Goal: Task Accomplishment & Management: Manage account settings

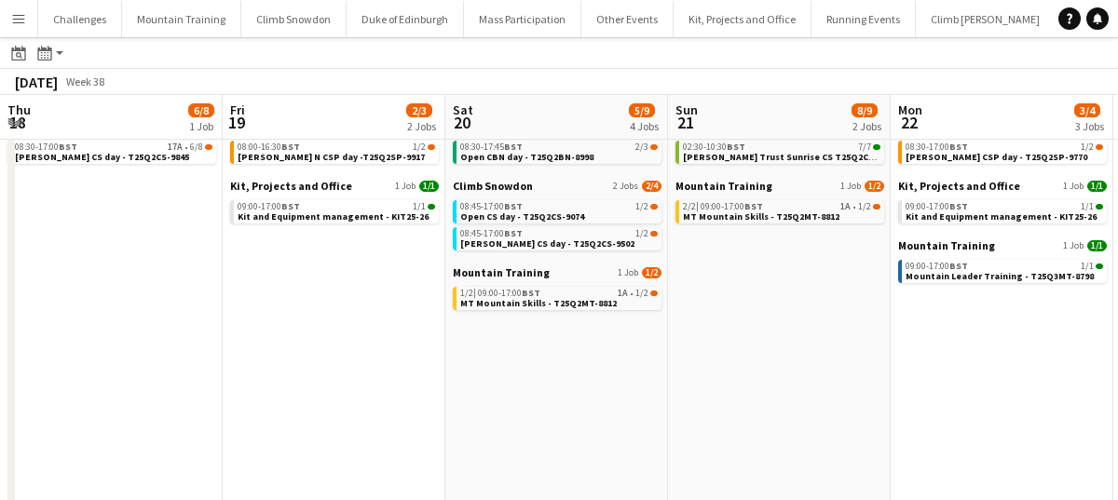
scroll to position [0, 530]
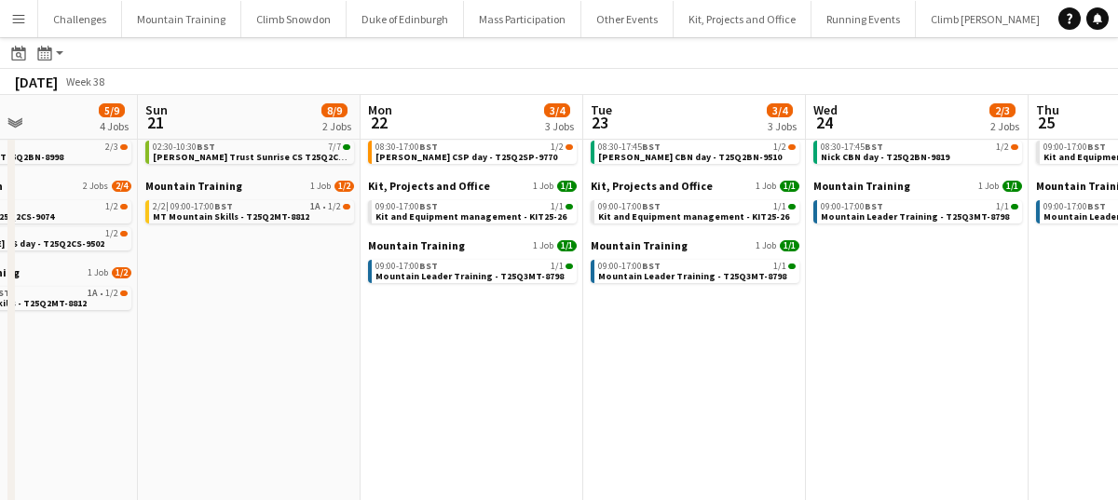
click at [601, 361] on app-date-cell "Climb Ben Nevis 1 Job 1/2 08:30-17:45 BST 1/2 Jackie CBN day - T25Q2BN-9510 Kit…" at bounding box center [694, 368] width 223 height 513
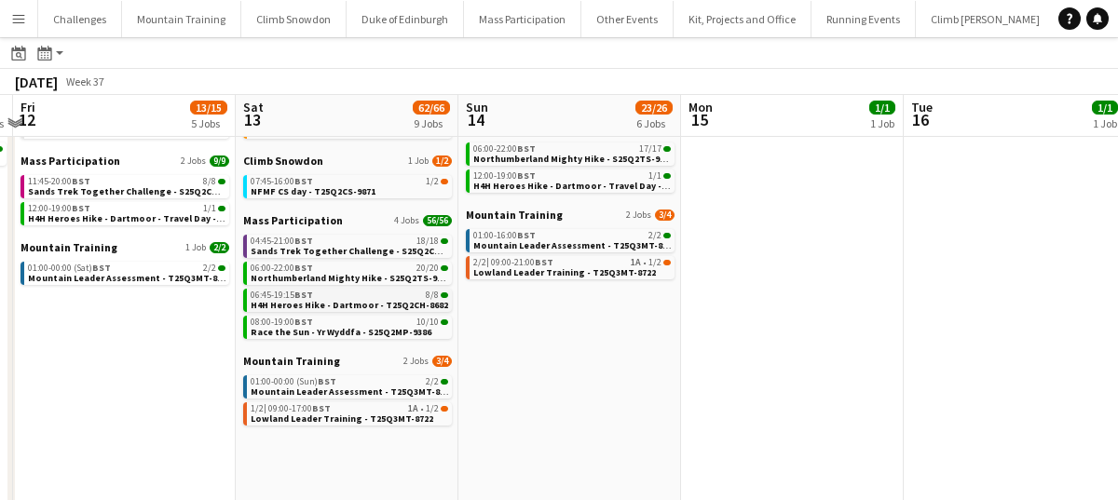
scroll to position [166, 0]
click at [350, 330] on span "Race the Sun - Yr Wyddfa - S25Q2MP-9386" at bounding box center [341, 331] width 181 height 12
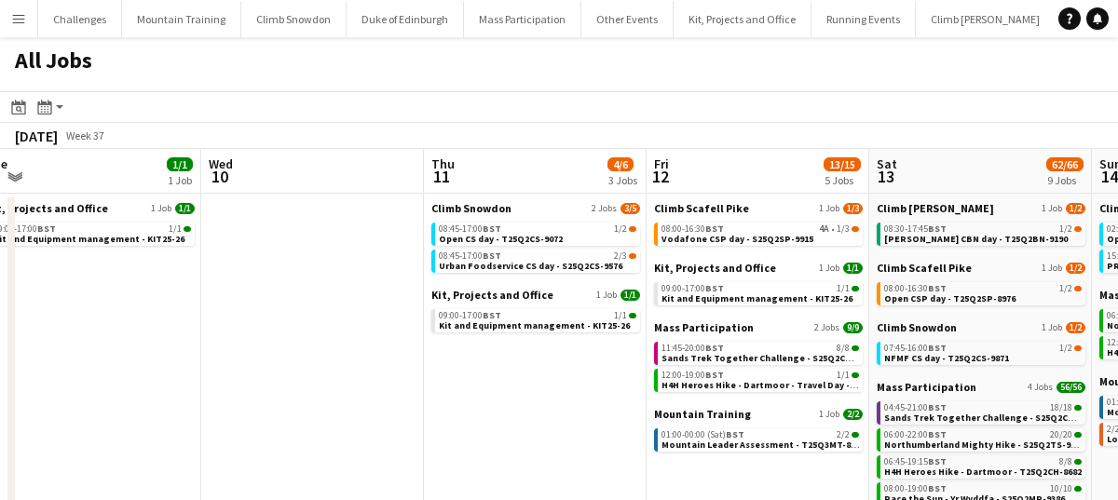
scroll to position [0, 690]
click at [699, 352] on span "Sands Trek Together Challenge - S25Q2CH-9384" at bounding box center [766, 358] width 212 height 12
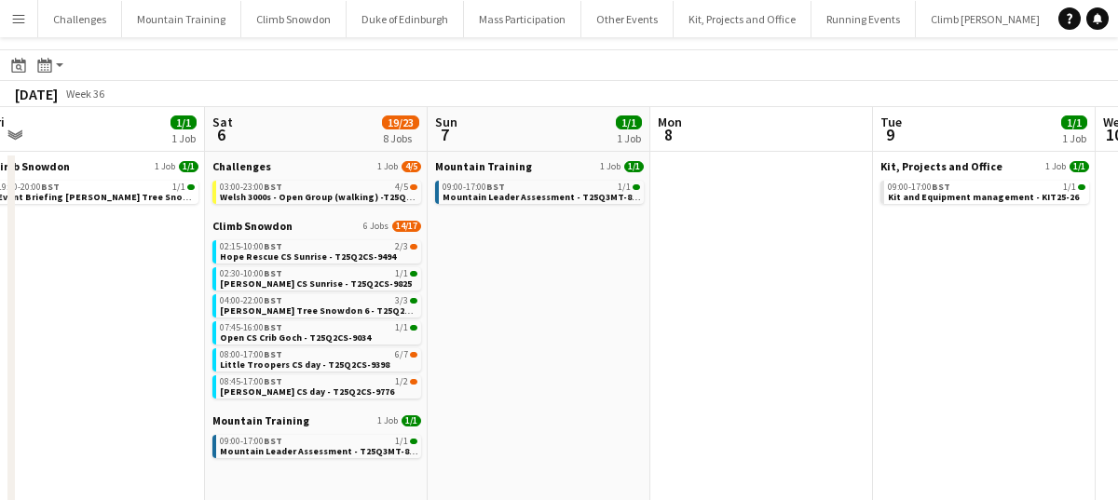
scroll to position [44, 0]
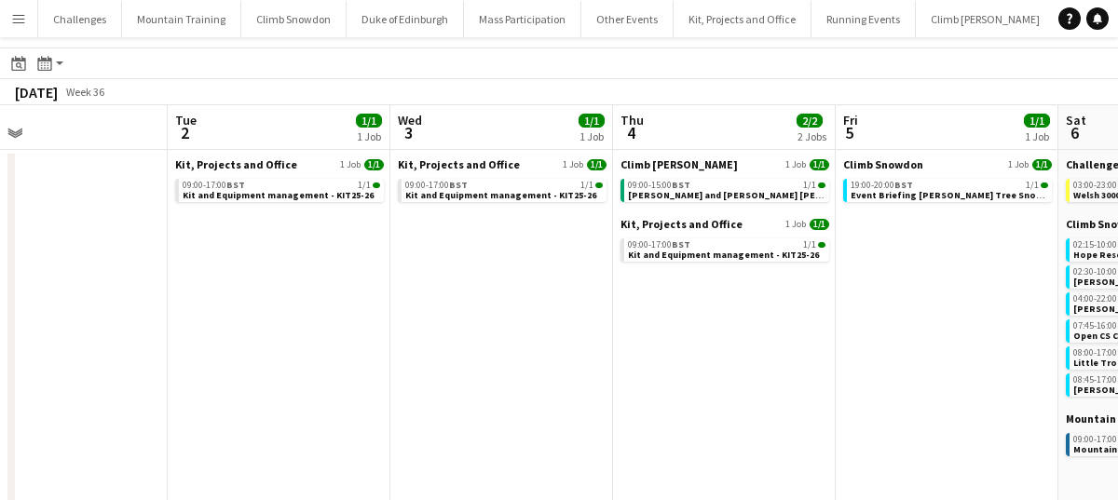
drag, startPoint x: 321, startPoint y: 293, endPoint x: 136, endPoint y: 295, distance: 185.4
click at [158, 293] on app-calendar-viewport "Sat 30 25/25 3 Jobs Sun 31 Mon 1 Tue 2 1/1 1 Job Wed 3 1/1 1 Job Thu 4 2/2 2 Jo…" at bounding box center [559, 384] width 1118 height 558
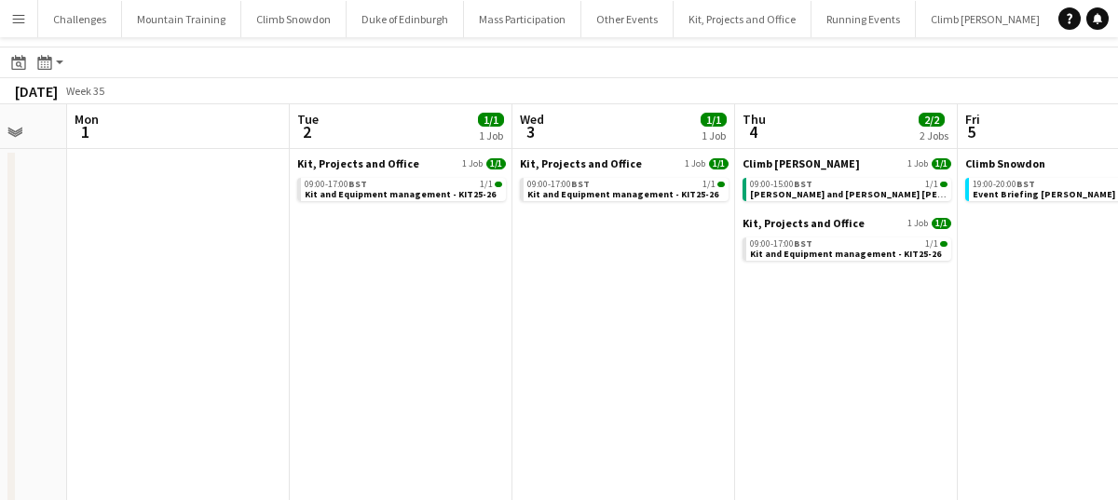
scroll to position [0, 607]
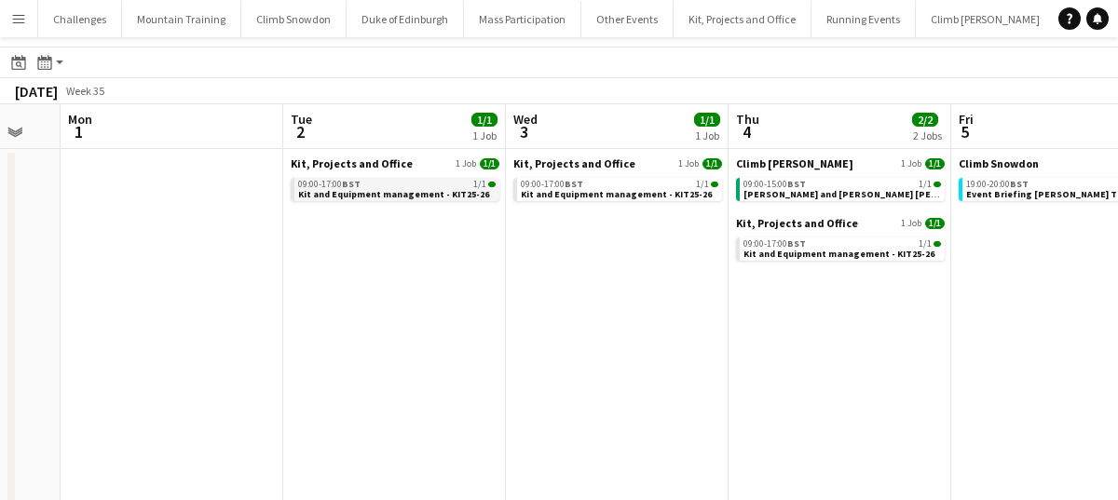
click at [419, 181] on div "09:00-17:00 BST 1/1" at bounding box center [396, 184] width 197 height 9
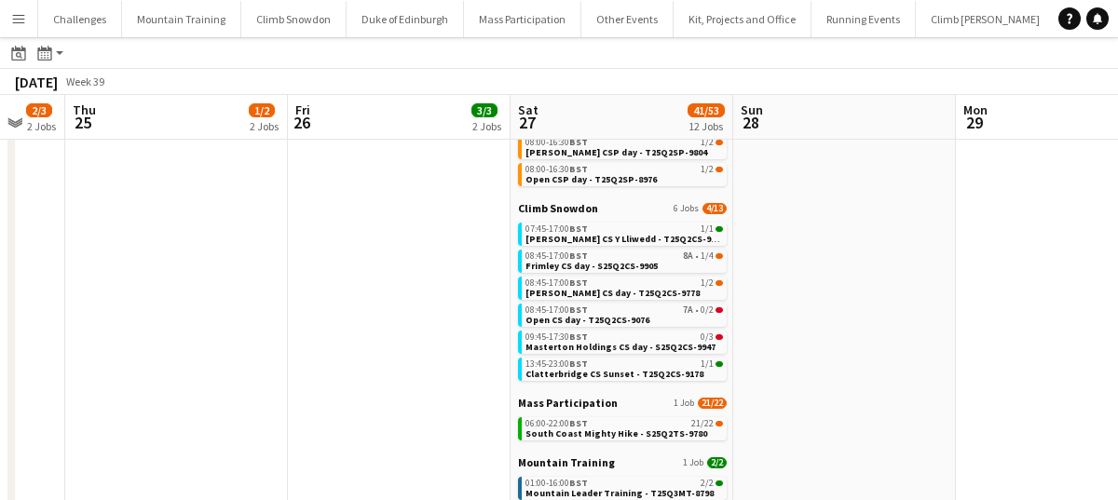
scroll to position [205, 0]
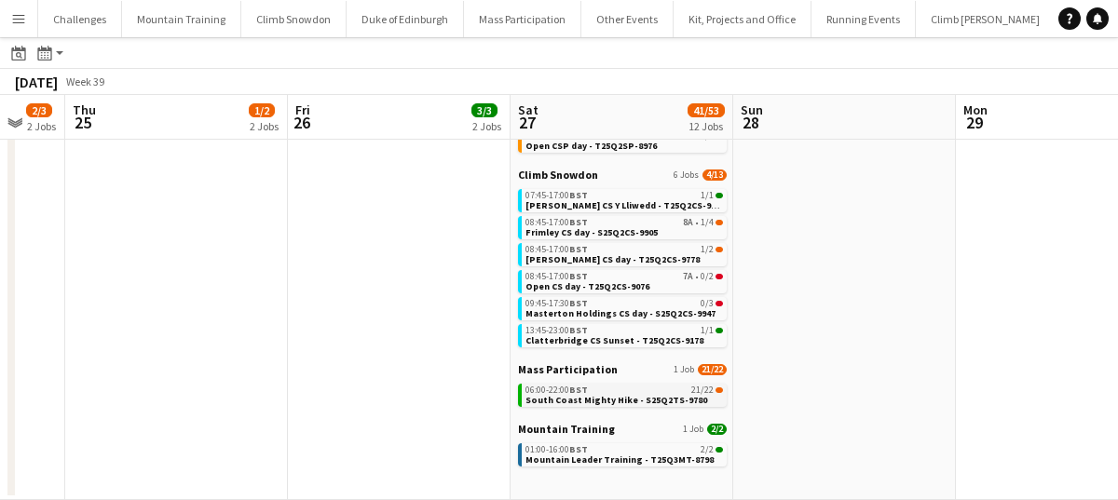
click at [596, 399] on span "South Coast Mighty Hike - S25Q2TS-9780" at bounding box center [616, 400] width 182 height 12
click at [0, 0] on div "Menu Boards Boards Boards All jobs Status Workforce Workforce My Workforce Recr…" at bounding box center [559, 147] width 1118 height 705
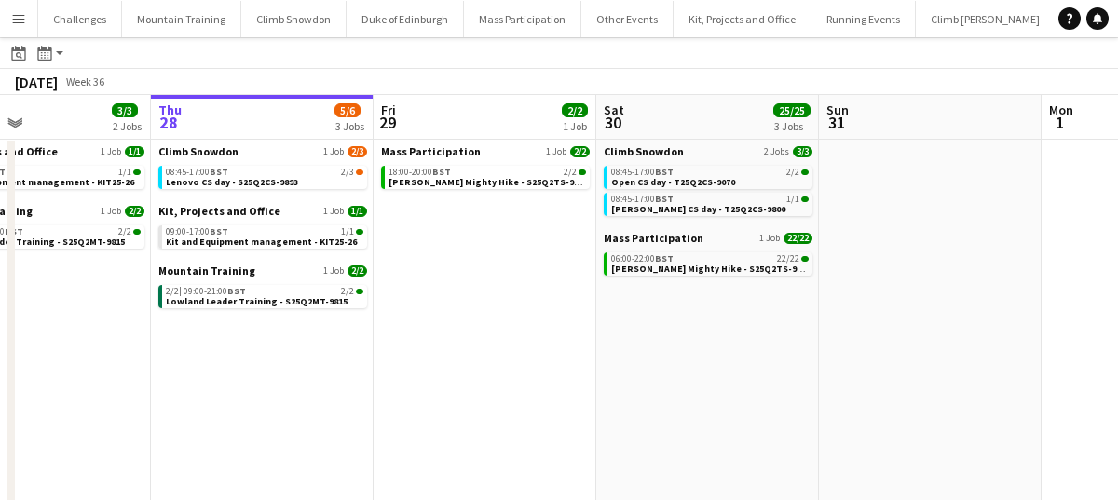
scroll to position [0, 522]
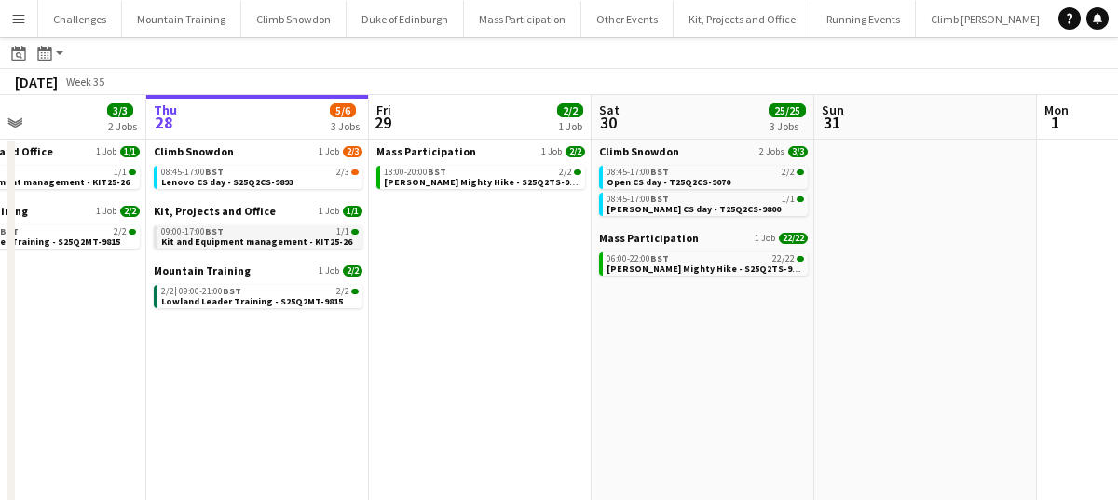
click at [243, 239] on span "Kit and Equipment management - KIT25-26" at bounding box center [256, 242] width 191 height 12
click at [0, 0] on div "Menu Boards Boards Boards All jobs Status Workforce Workforce My Workforce Recr…" at bounding box center [559, 297] width 1118 height 705
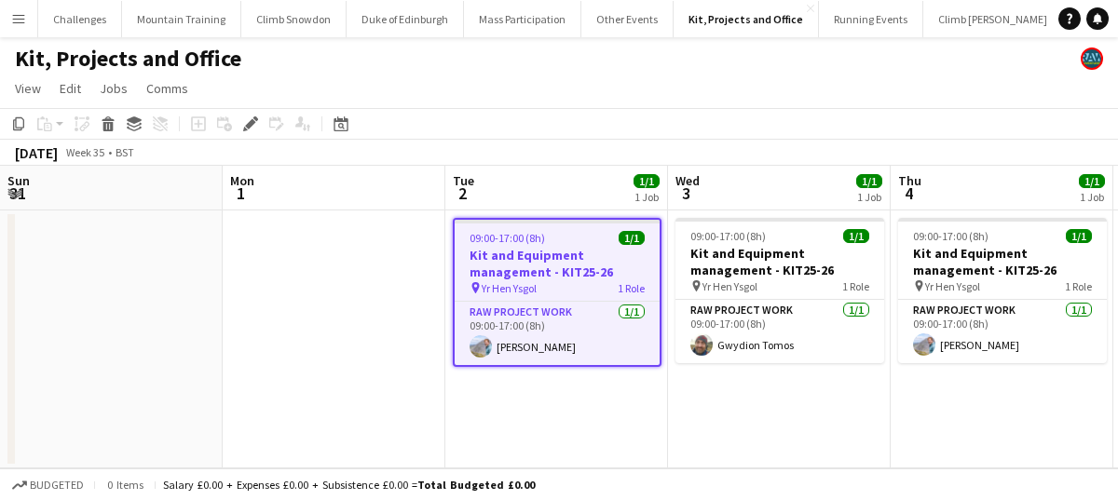
scroll to position [0, 641]
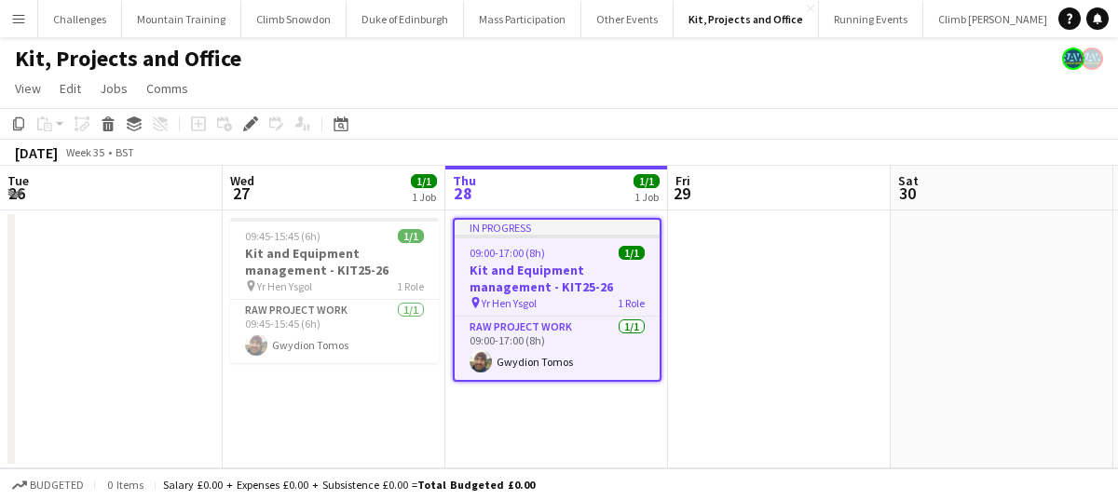
scroll to position [0, 641]
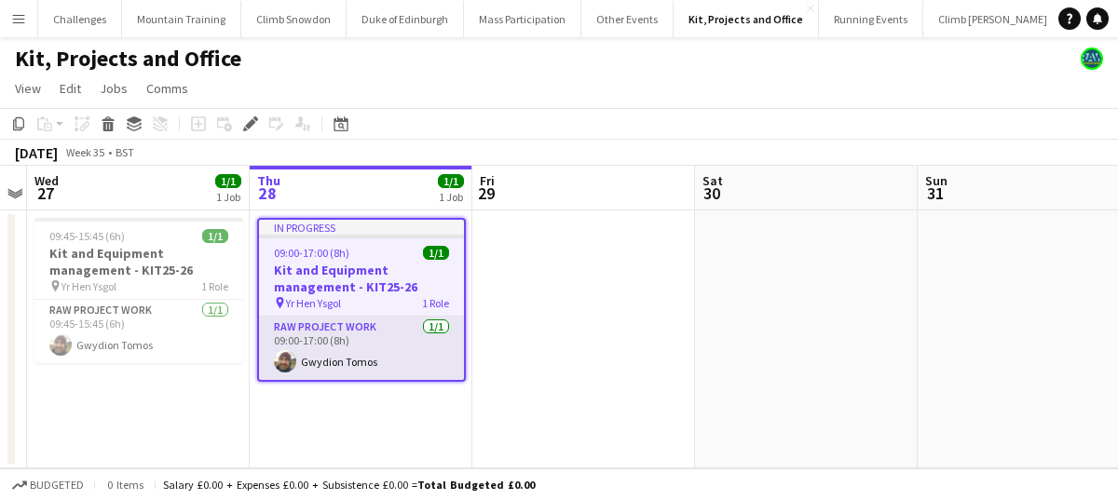
click at [373, 357] on app-card-role "RAW project work [DATE] 09:00-17:00 (8h) Gwydion Tomos" at bounding box center [361, 348] width 205 height 63
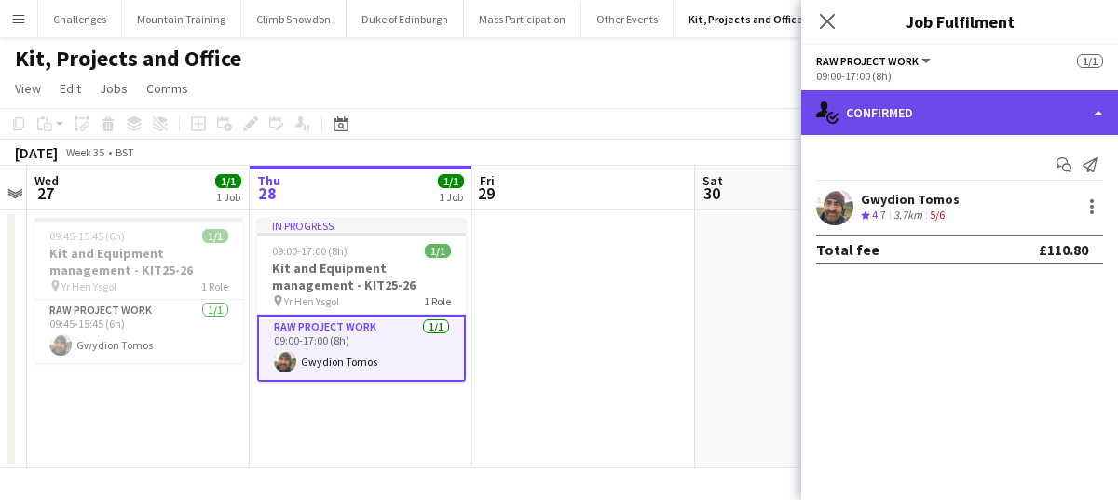
click at [975, 116] on div "single-neutral-actions-check-2 Confirmed" at bounding box center [959, 112] width 317 height 45
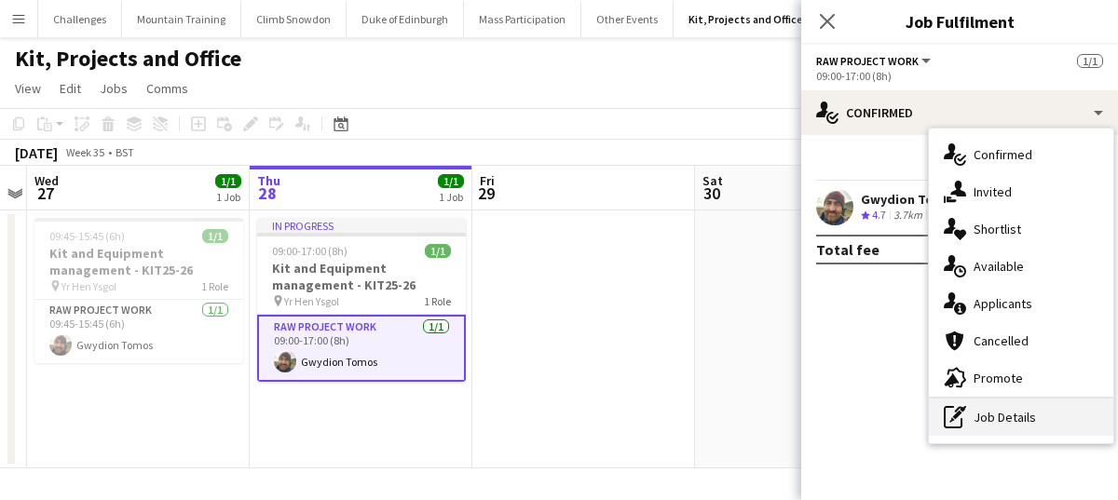
click at [1002, 424] on div "pen-write Job Details" at bounding box center [1021, 417] width 184 height 37
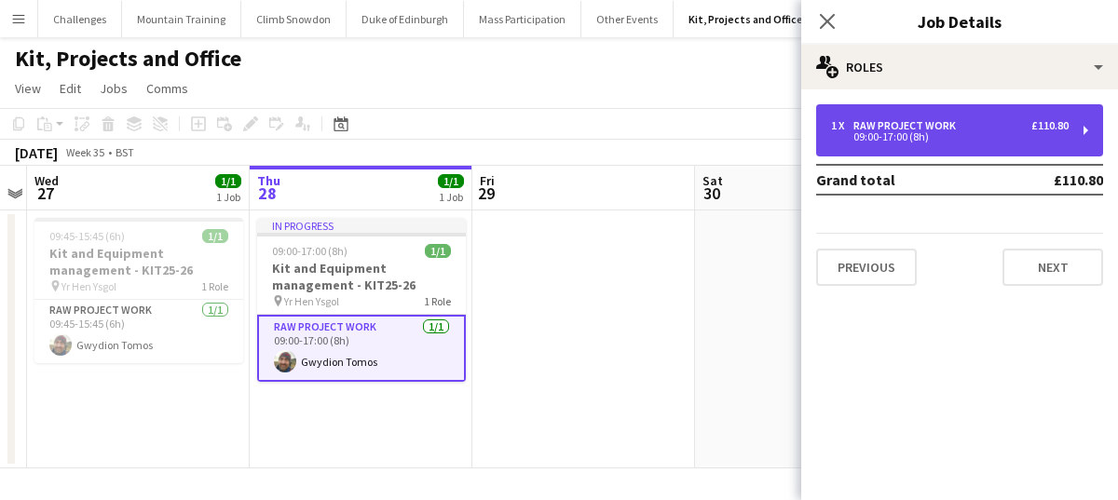
click at [944, 135] on div "09:00-17:00 (8h)" at bounding box center [950, 136] width 238 height 9
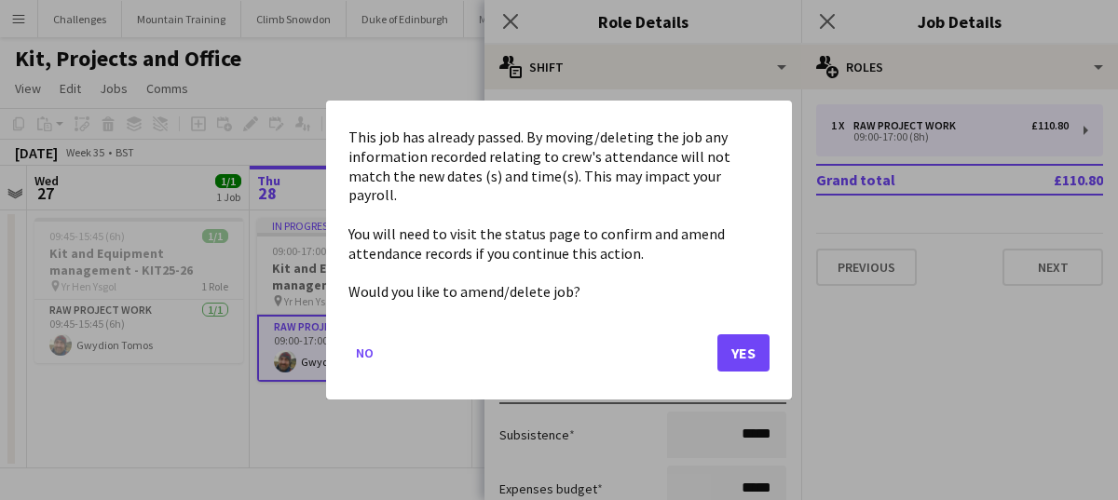
click at [554, 194] on body "Menu Boards Boards Boards All jobs Status Workforce Workforce My Workforce Recr…" at bounding box center [559, 250] width 1118 height 500
click at [758, 338] on button "Yes" at bounding box center [743, 352] width 52 height 37
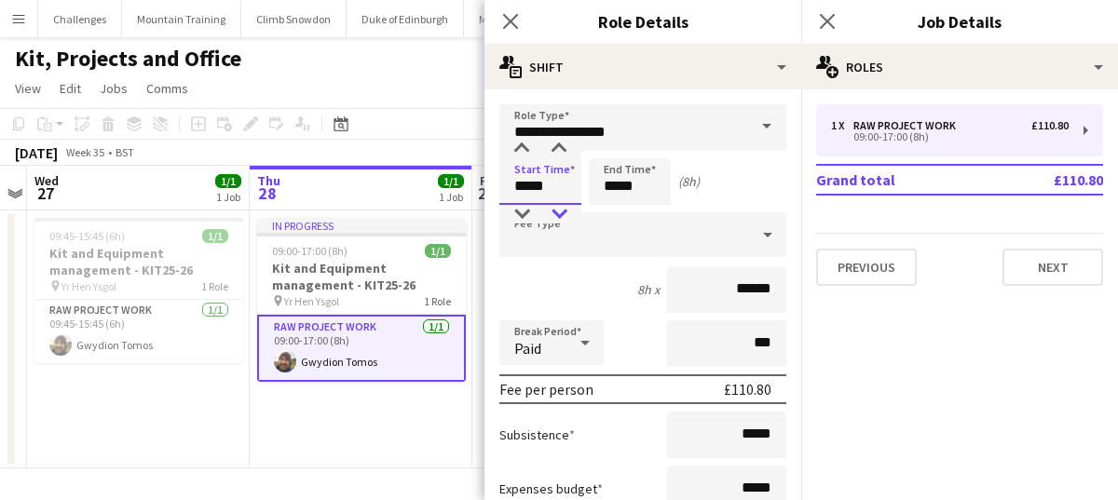
click at [563, 213] on div at bounding box center [558, 214] width 37 height 19
type input "*****"
click at [563, 213] on div at bounding box center [558, 214] width 37 height 19
click at [656, 197] on input "*****" at bounding box center [630, 181] width 82 height 47
click at [610, 215] on div at bounding box center [610, 214] width 37 height 19
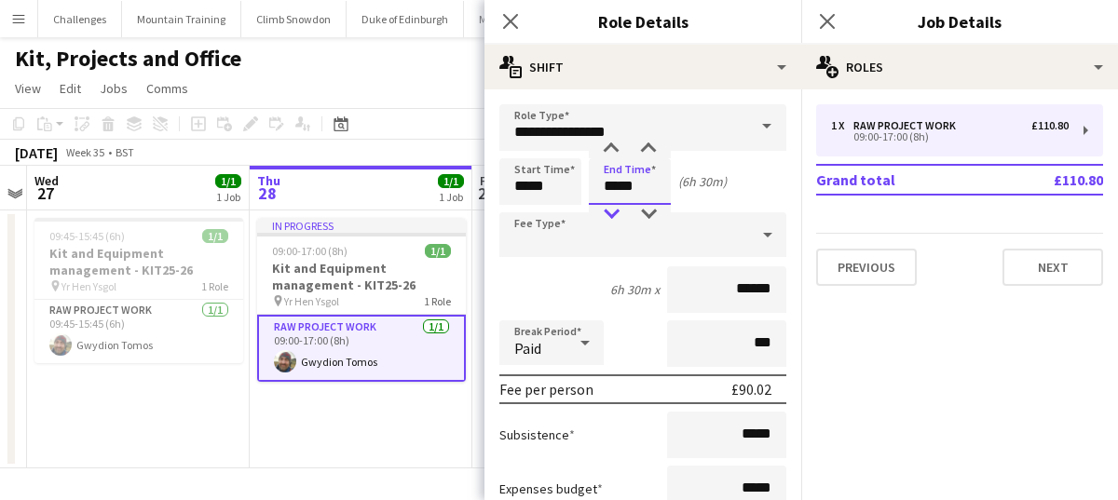
click at [610, 215] on div at bounding box center [610, 214] width 37 height 19
click at [651, 214] on div at bounding box center [648, 214] width 37 height 19
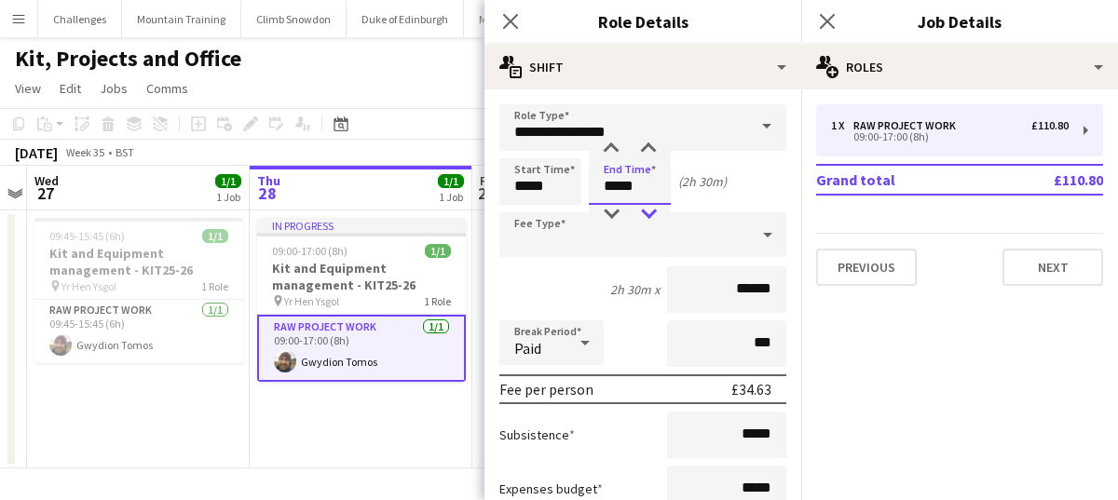
type input "*****"
click at [651, 214] on div at bounding box center [648, 214] width 37 height 19
click at [913, 337] on mat-expansion-panel "pencil3 General details 1 x RAW project work £110.80 09:00-17:00 (8h) Grand tot…" at bounding box center [959, 294] width 317 height 411
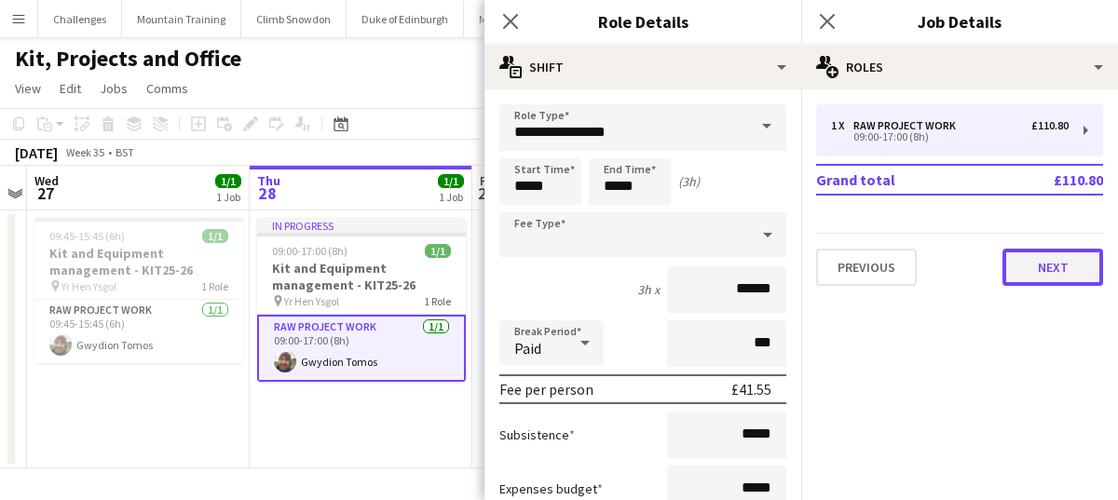
click at [1066, 261] on button "Next" at bounding box center [1052, 267] width 101 height 37
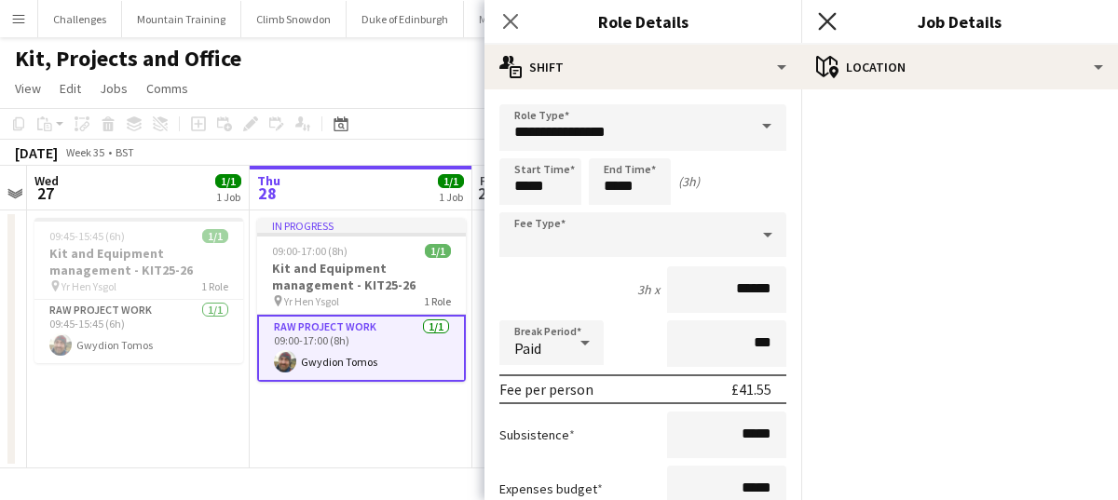
click at [828, 20] on icon at bounding box center [827, 21] width 18 height 18
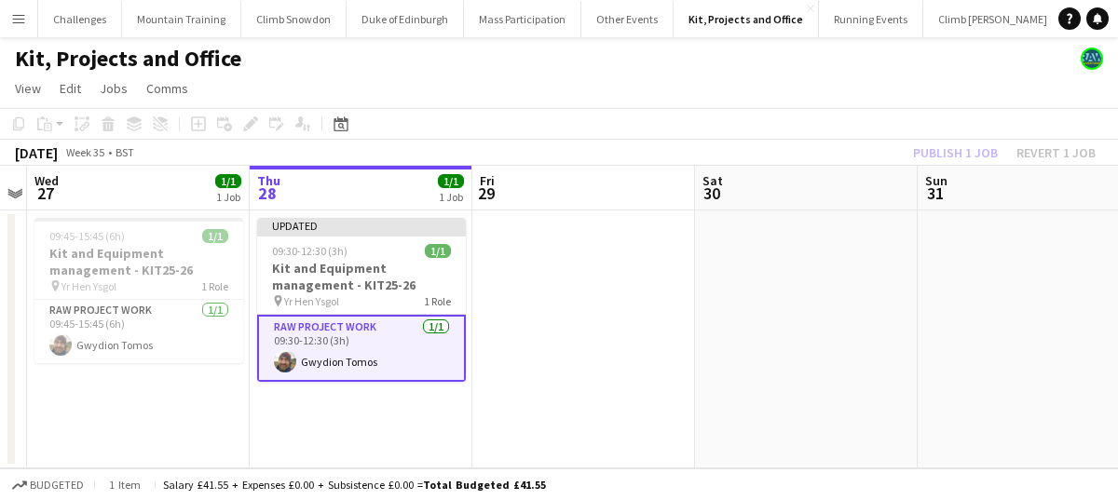
click at [571, 373] on app-date-cell at bounding box center [583, 340] width 223 height 258
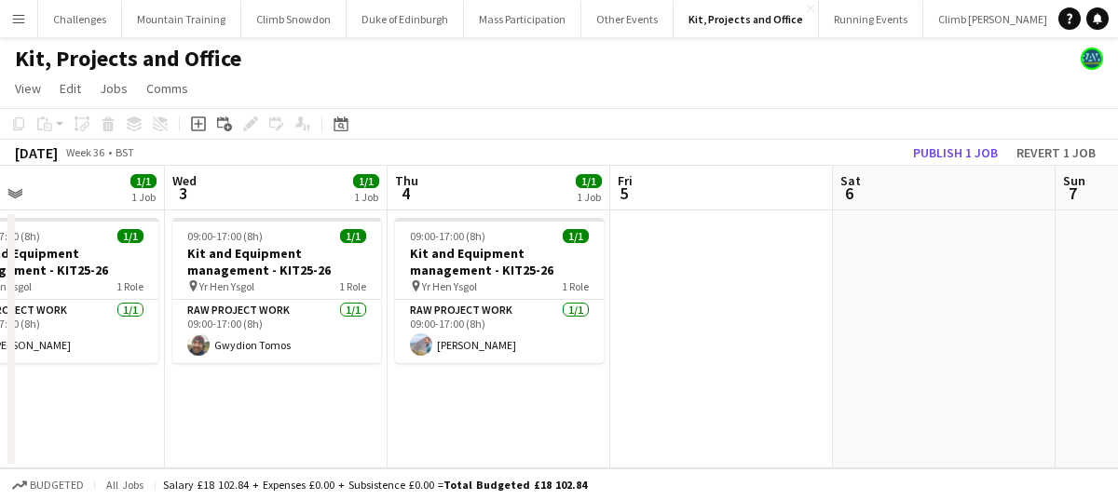
scroll to position [0, 429]
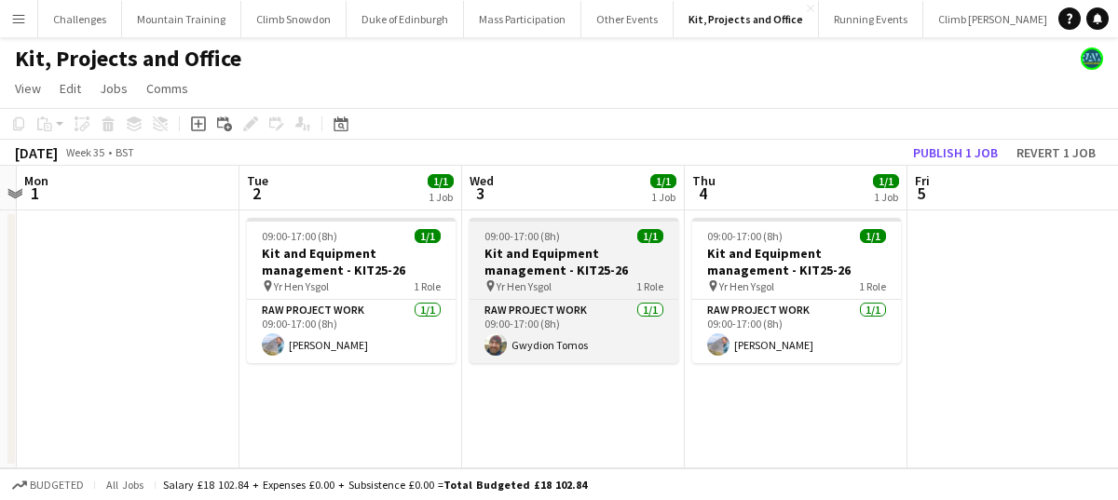
click at [549, 258] on h3 "Kit and Equipment management - KIT25-26" at bounding box center [573, 262] width 209 height 34
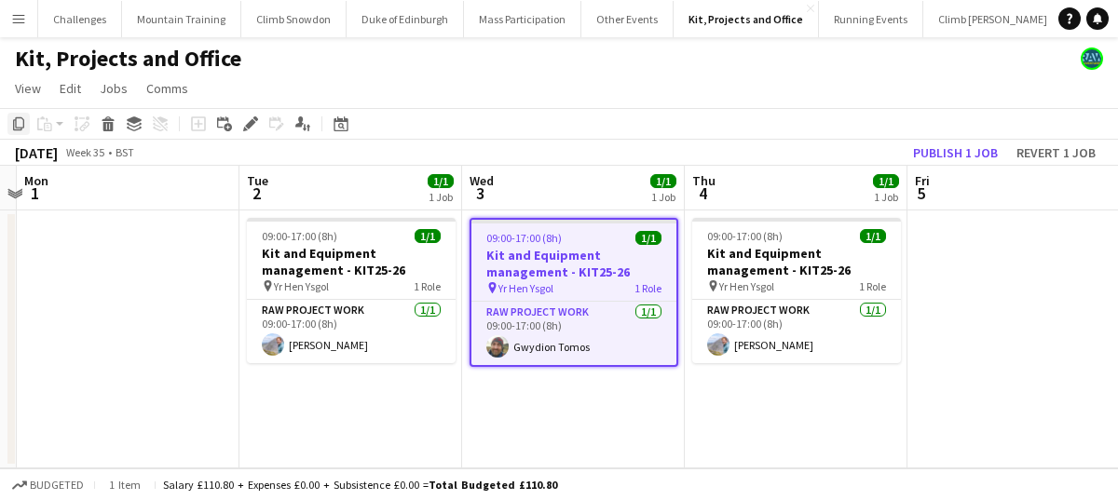
click at [21, 129] on icon "Copy" at bounding box center [18, 123] width 15 height 15
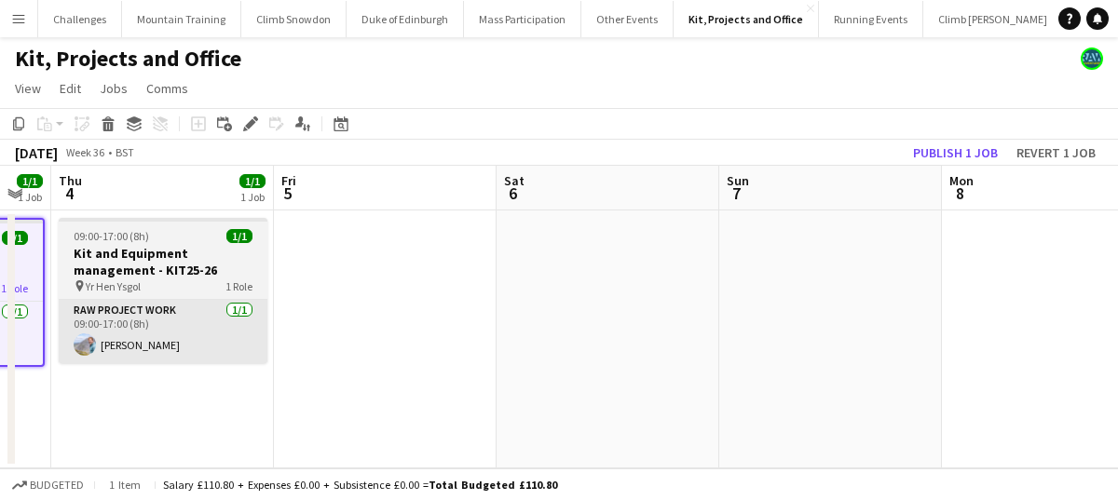
scroll to position [0, 622]
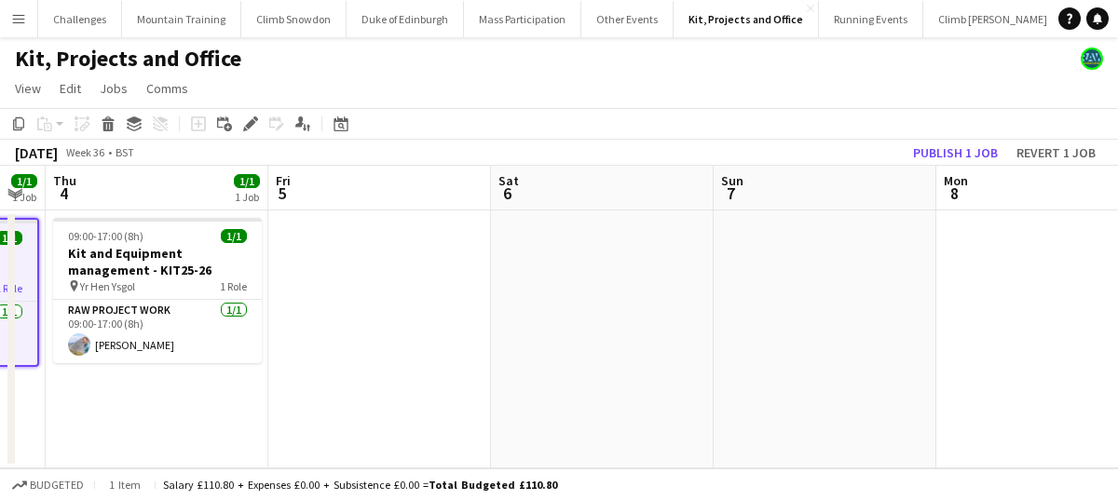
click at [833, 331] on app-date-cell at bounding box center [825, 340] width 223 height 258
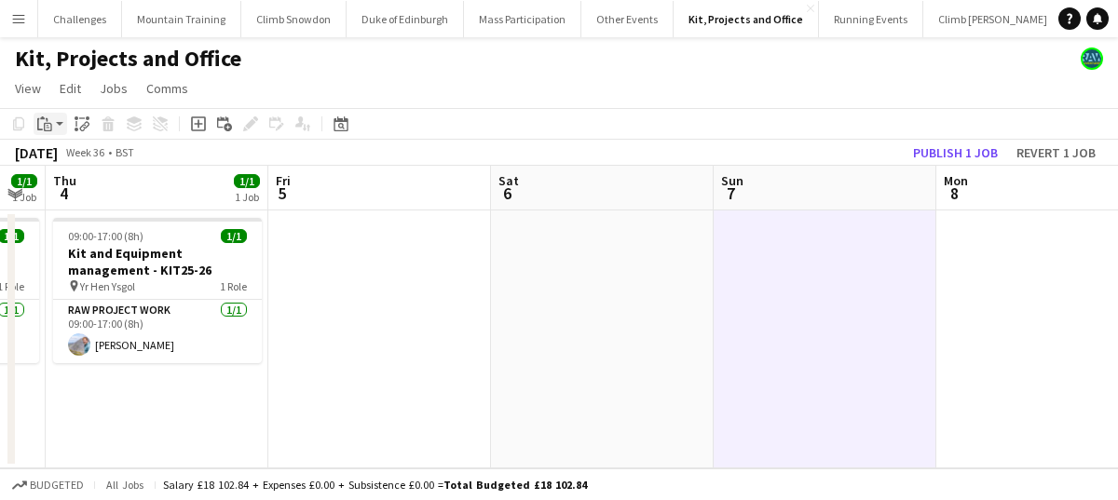
click at [48, 122] on icon "Paste" at bounding box center [44, 123] width 15 height 15
click at [94, 193] on link "Paste with crew Command Shift V" at bounding box center [122, 191] width 147 height 17
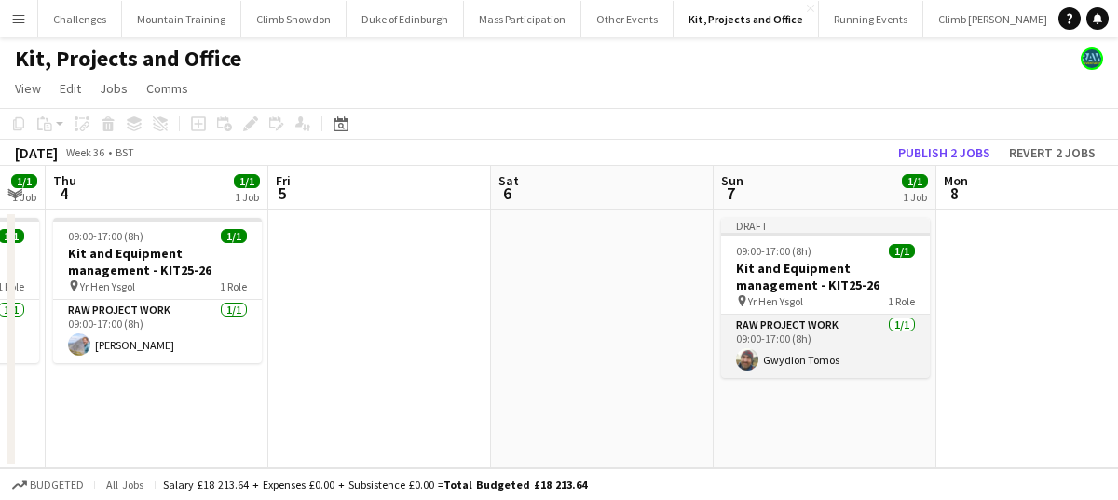
click at [817, 333] on app-card-role "RAW project work 1/1 09:00-17:00 (8h) Gwydion Tomos" at bounding box center [825, 346] width 209 height 63
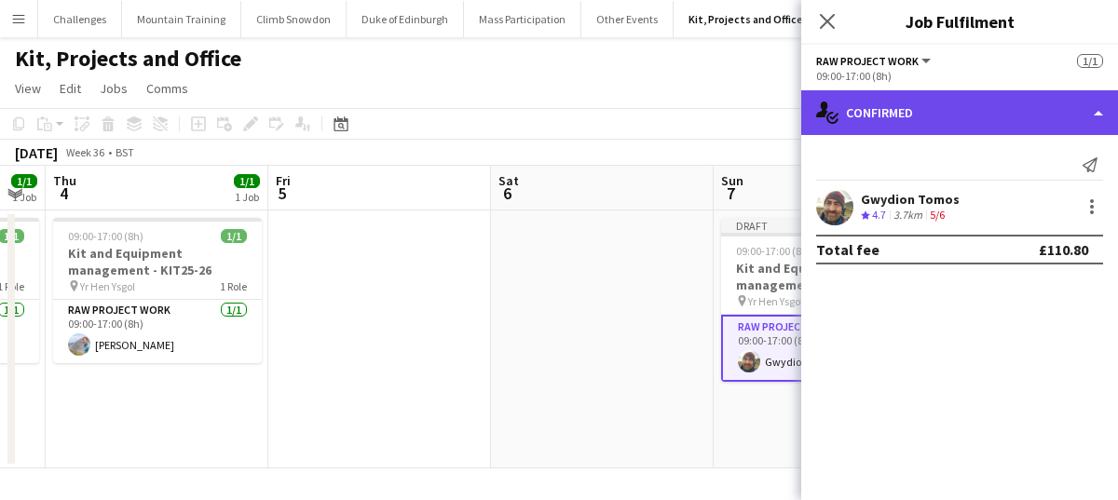
click at [1000, 114] on div "single-neutral-actions-check-2 Confirmed" at bounding box center [959, 112] width 317 height 45
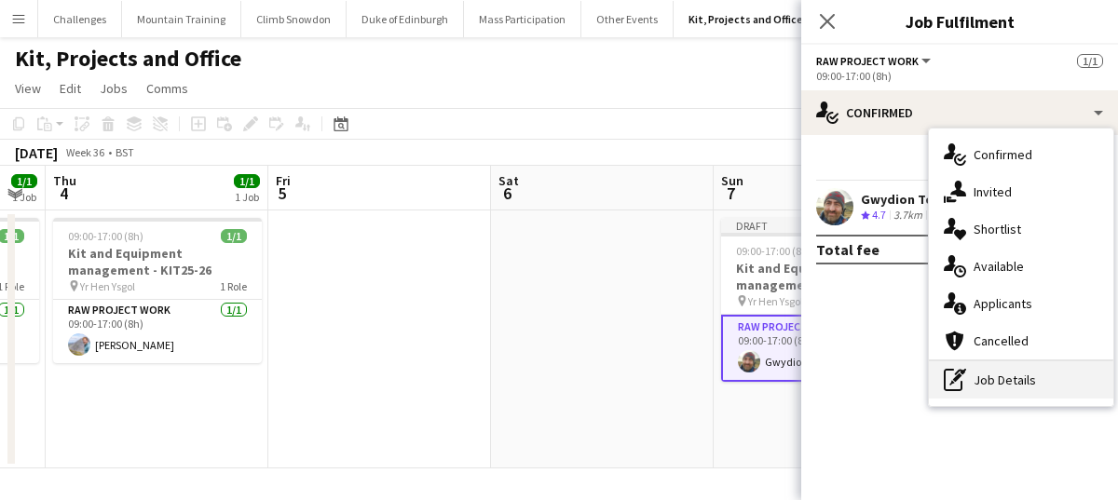
click at [1001, 379] on div "pen-write Job Details" at bounding box center [1021, 379] width 184 height 37
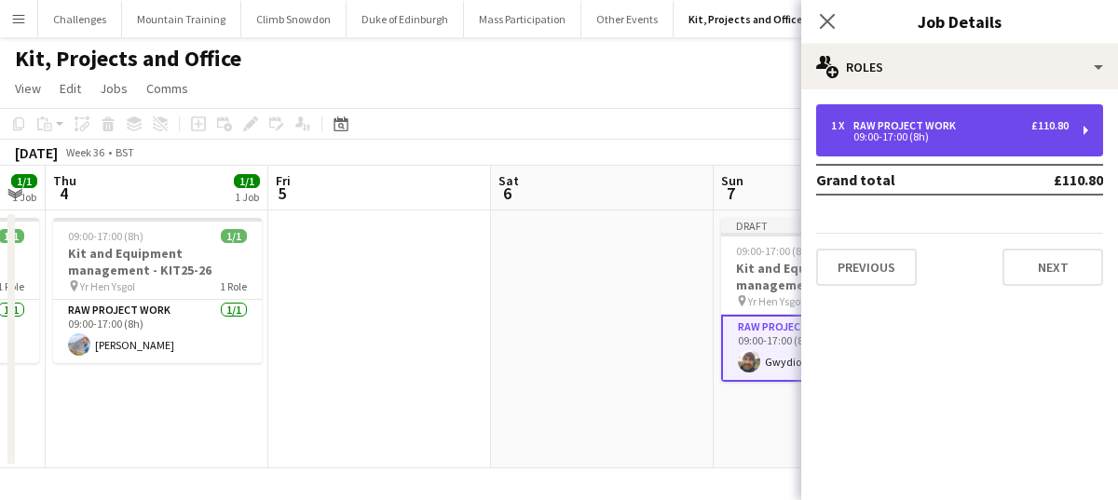
click at [935, 122] on div "RAW project work" at bounding box center [908, 125] width 110 height 13
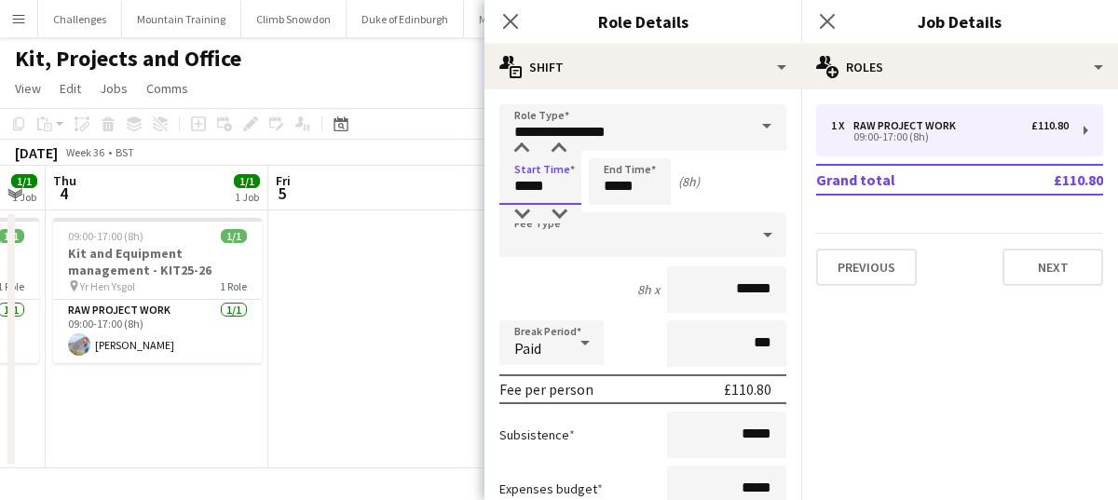
click at [554, 189] on input "*****" at bounding box center [540, 181] width 82 height 47
click at [524, 214] on div at bounding box center [521, 214] width 37 height 19
click at [524, 144] on div at bounding box center [521, 149] width 37 height 19
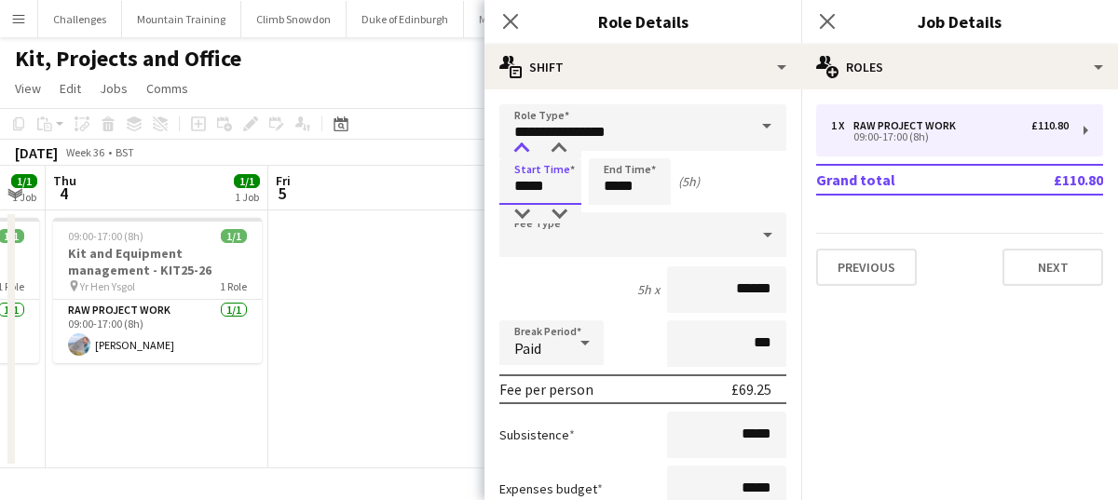
click at [524, 144] on div at bounding box center [521, 149] width 37 height 19
type input "*****"
click at [524, 144] on div at bounding box center [521, 149] width 37 height 19
click at [648, 196] on input "*****" at bounding box center [630, 181] width 82 height 47
click at [614, 214] on div at bounding box center [610, 214] width 37 height 19
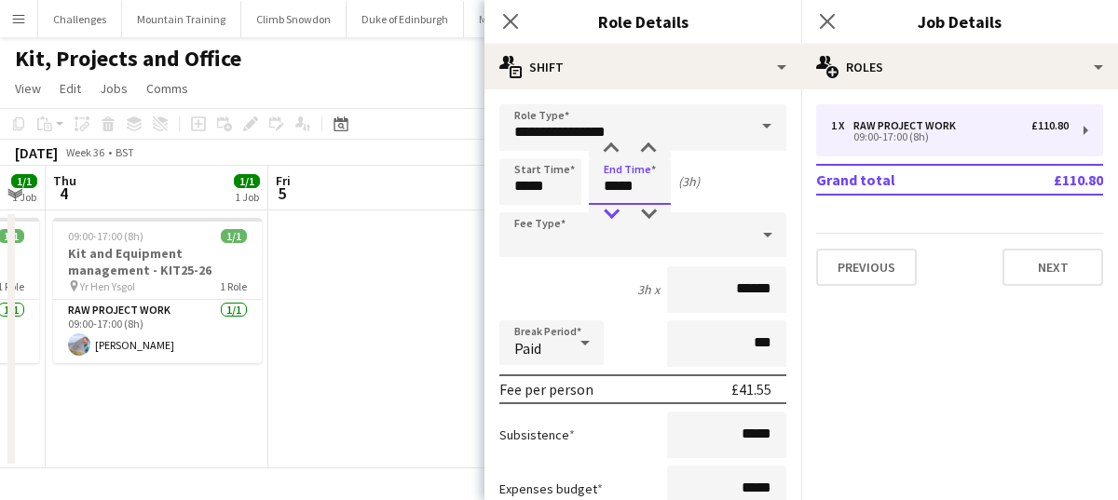
type input "*****"
click at [614, 214] on div at bounding box center [610, 214] width 37 height 19
click at [828, 20] on icon at bounding box center [827, 21] width 18 height 18
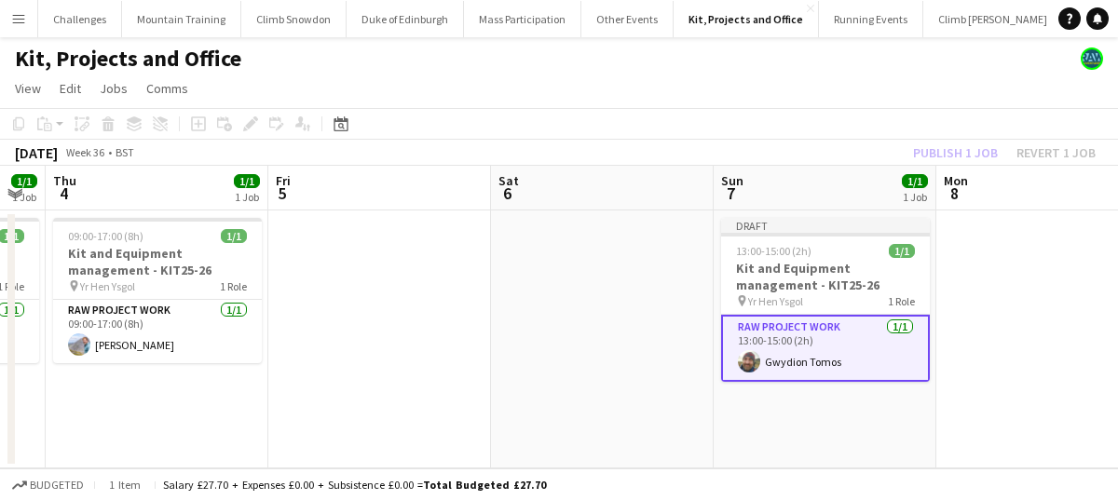
click at [851, 350] on app-card-role "RAW project work 1/1 13:00-15:00 (2h) Gwydion Tomos" at bounding box center [825, 348] width 209 height 67
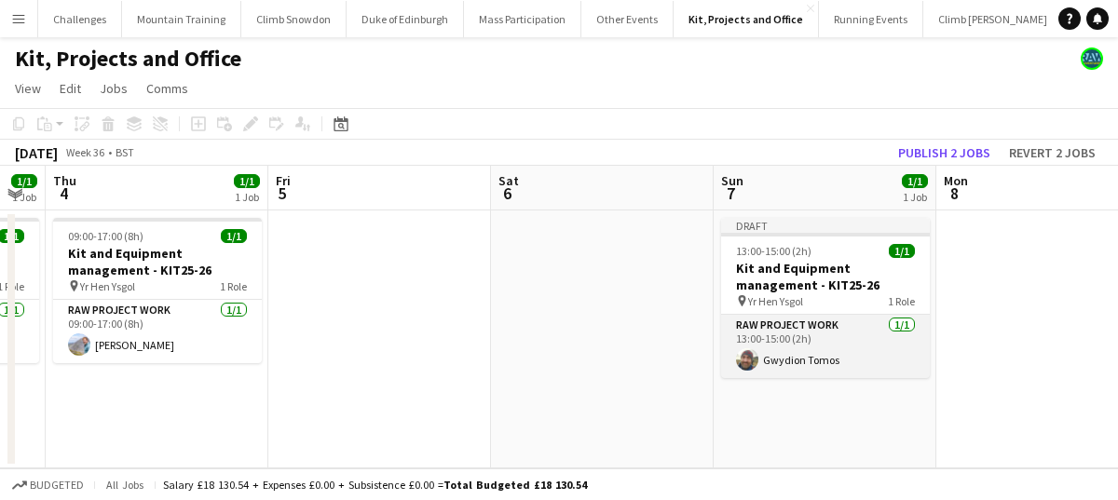
click at [859, 341] on app-card-role "RAW project work 1/1 13:00-15:00 (2h) Gwydion Tomos" at bounding box center [825, 346] width 209 height 63
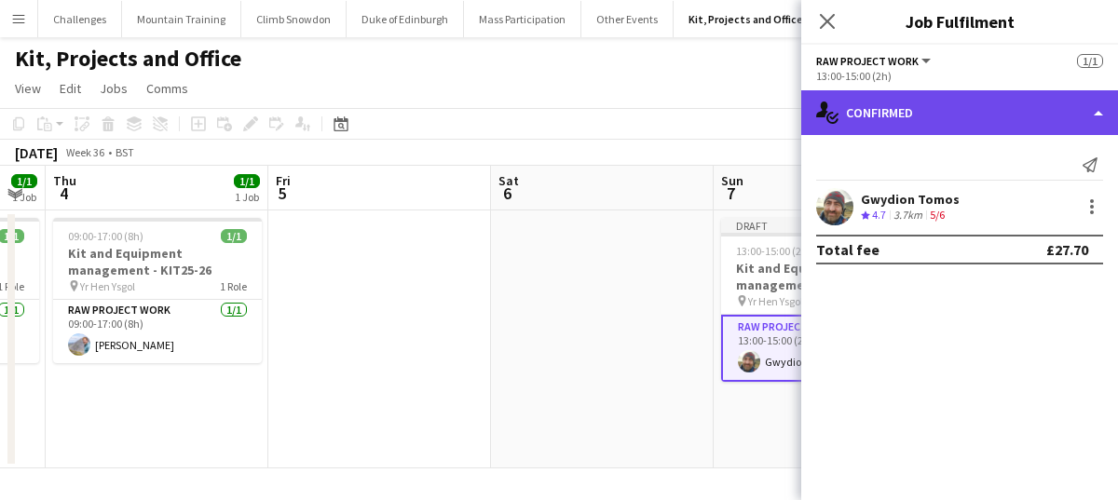
click at [967, 116] on div "single-neutral-actions-check-2 Confirmed" at bounding box center [959, 112] width 317 height 45
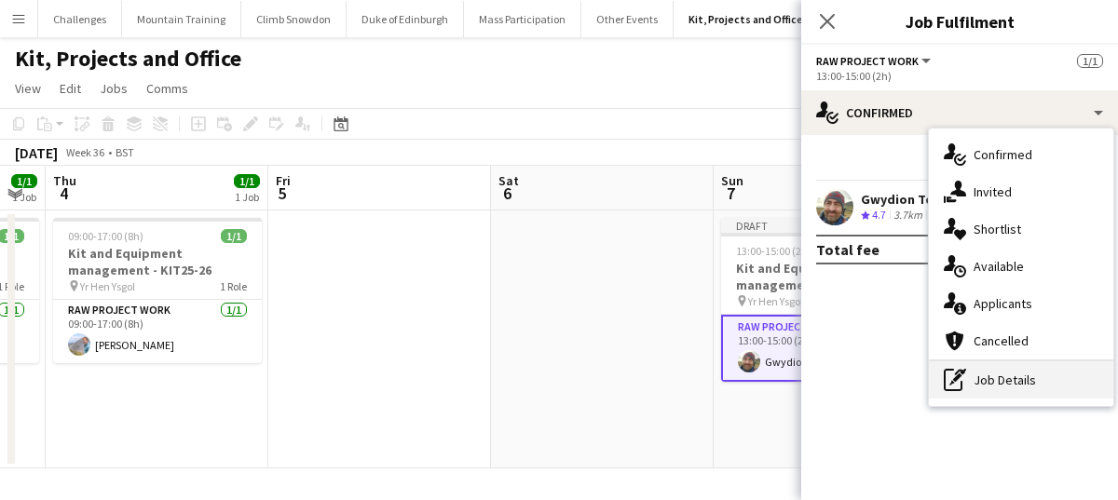
click at [985, 384] on div "pen-write Job Details" at bounding box center [1021, 379] width 184 height 37
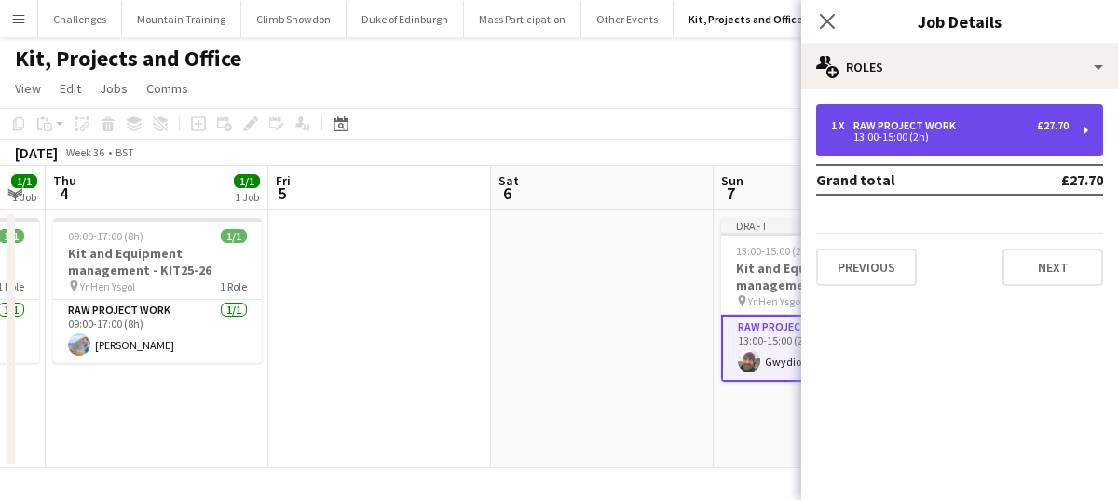
click at [965, 118] on div "1 x RAW project work £27.70 13:00-15:00 (2h)" at bounding box center [959, 130] width 287 height 52
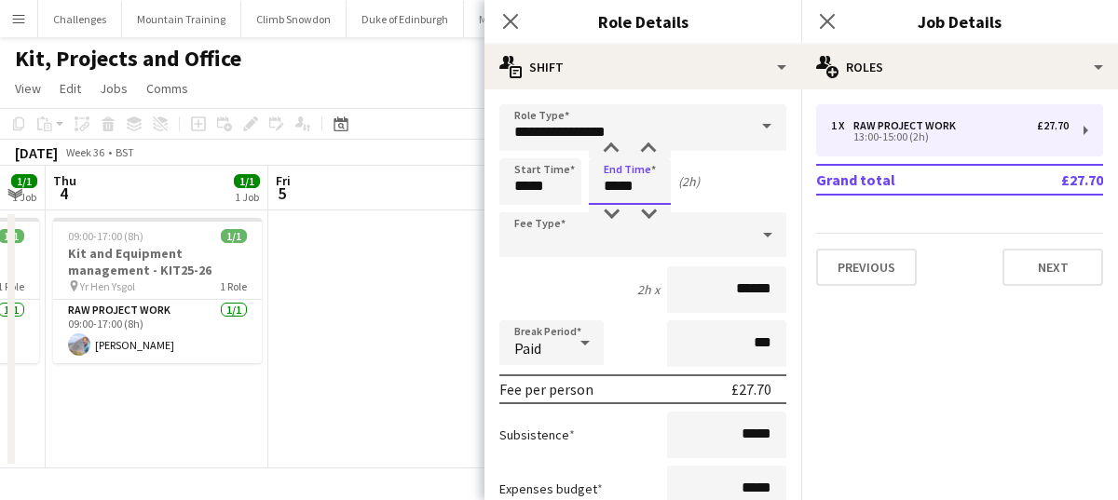
click at [649, 189] on input "*****" at bounding box center [630, 181] width 82 height 47
type input "*****"
click at [615, 147] on div at bounding box center [610, 149] width 37 height 19
click at [570, 189] on input "*****" at bounding box center [540, 181] width 82 height 47
click at [523, 210] on div at bounding box center [521, 214] width 37 height 19
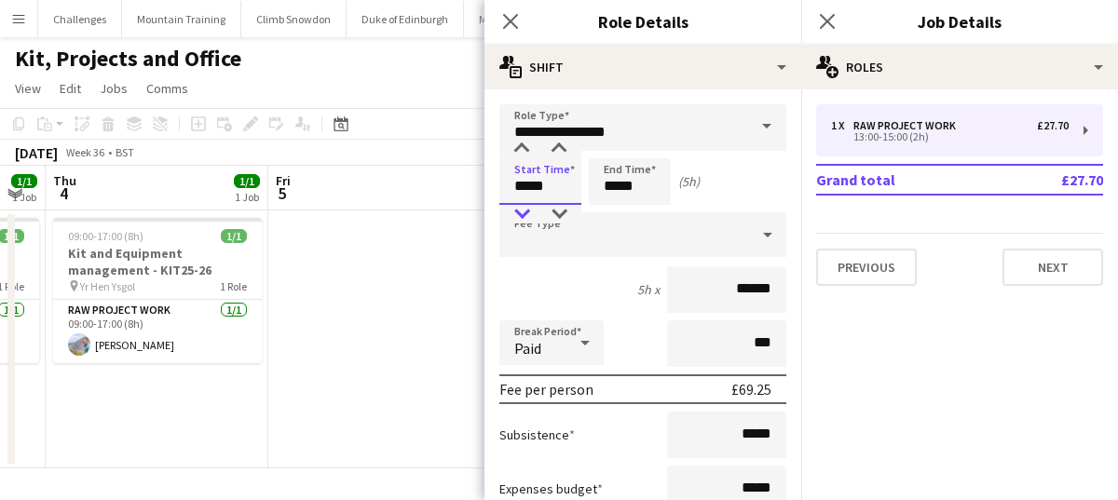
click at [523, 210] on div at bounding box center [521, 214] width 37 height 19
type input "*****"
click at [523, 210] on div at bounding box center [521, 214] width 37 height 19
click at [648, 186] on input "*****" at bounding box center [630, 181] width 82 height 47
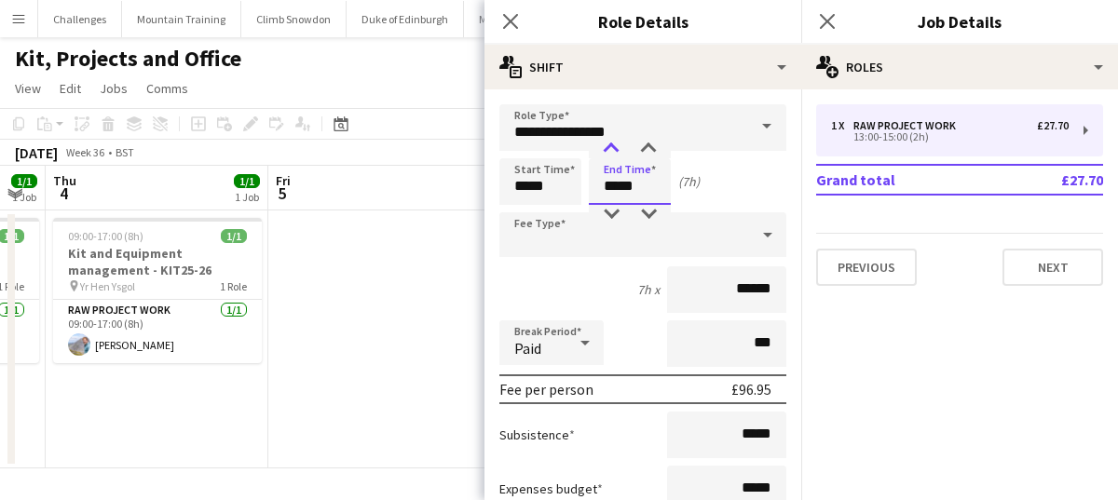
type input "*****"
click at [609, 143] on div at bounding box center [610, 149] width 37 height 19
click at [954, 400] on mat-expansion-panel "pencil3 General details 1 x RAW project work £27.70 13:00-15:00 (2h) Grand tota…" at bounding box center [959, 294] width 317 height 411
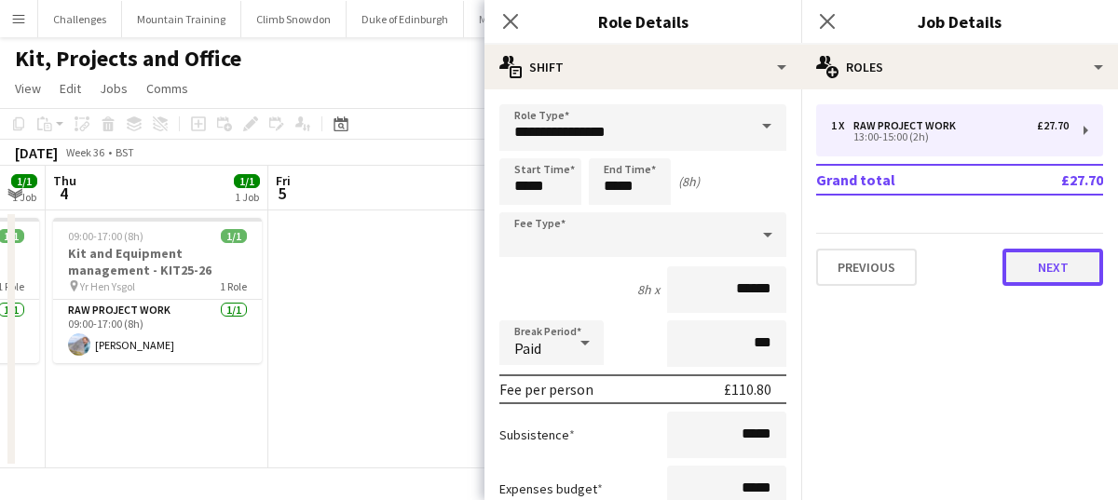
click at [1054, 268] on button "Next" at bounding box center [1052, 267] width 101 height 37
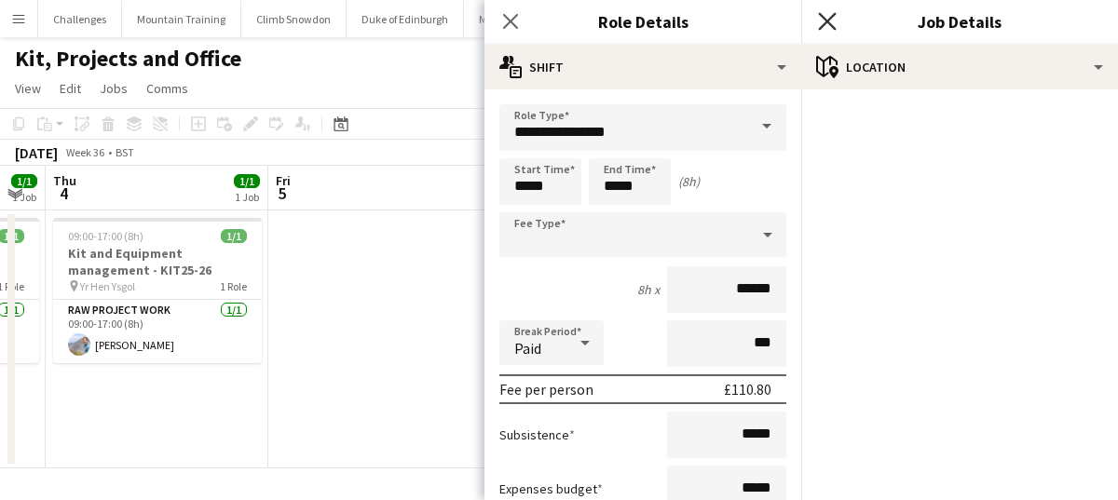
click at [826, 13] on icon "Close pop-in" at bounding box center [827, 21] width 18 height 18
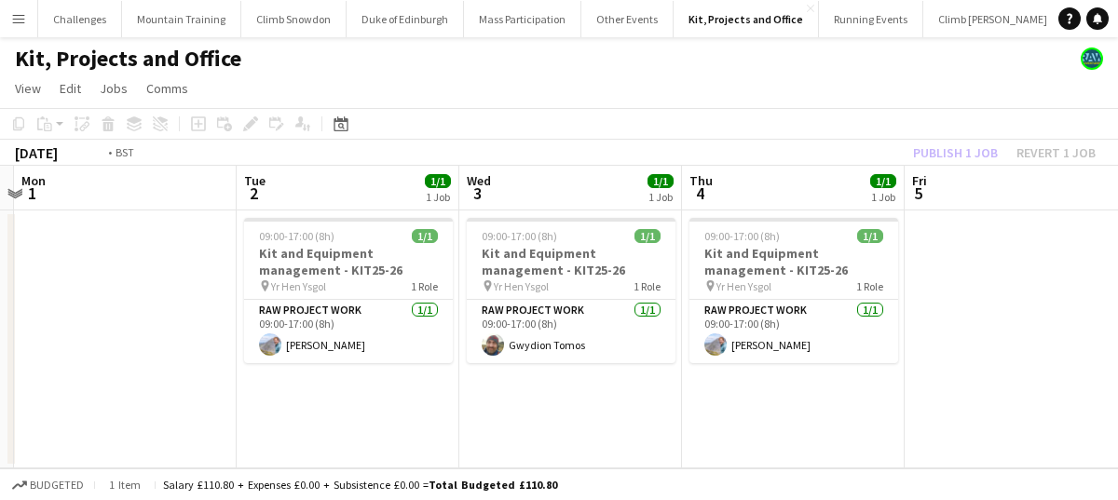
scroll to position [0, 684]
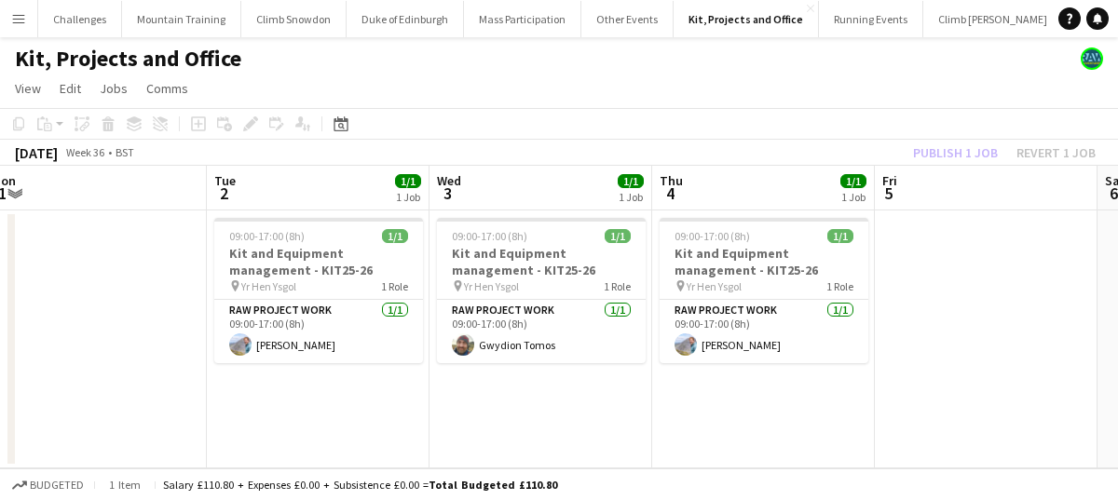
click at [949, 302] on app-date-cell at bounding box center [986, 340] width 223 height 258
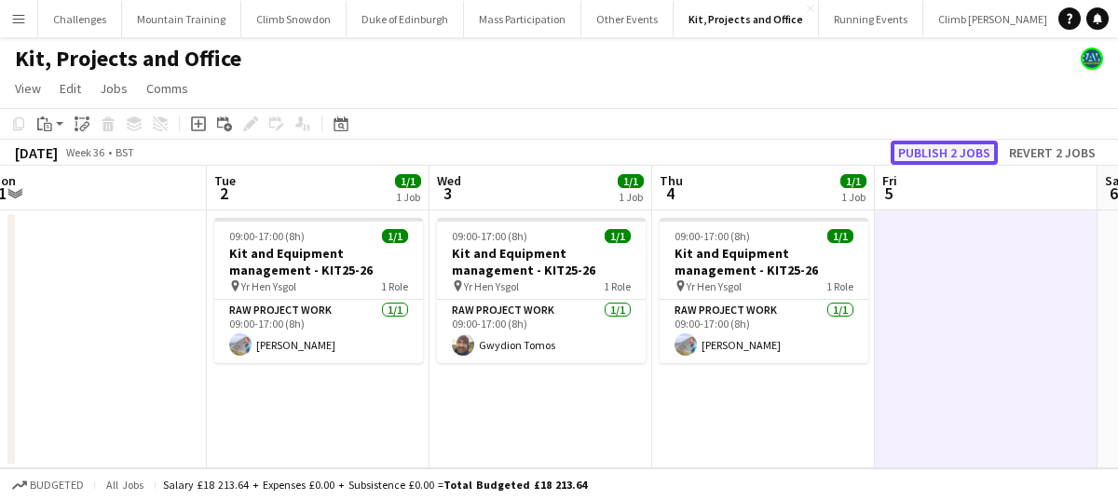
click at [959, 150] on button "Publish 2 jobs" at bounding box center [944, 153] width 107 height 24
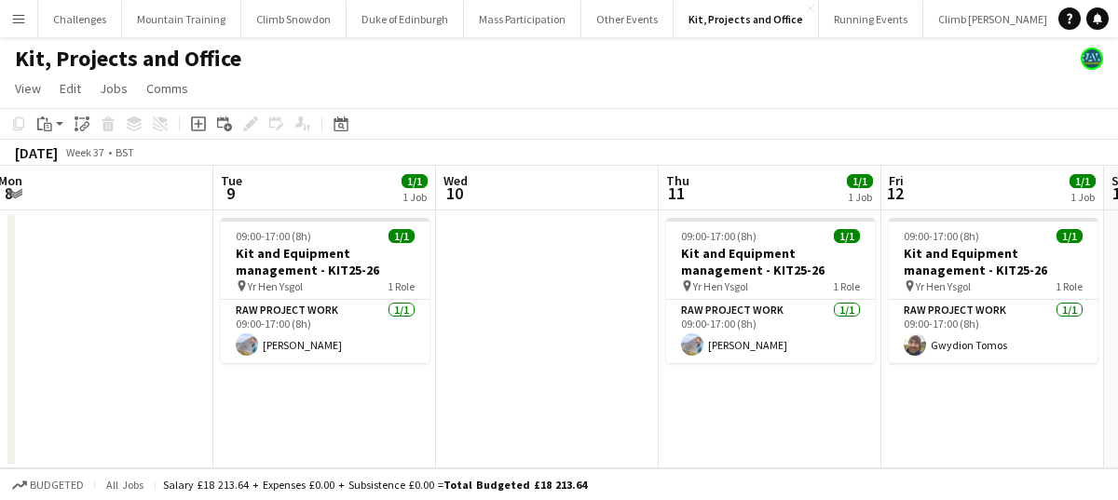
scroll to position [0, 525]
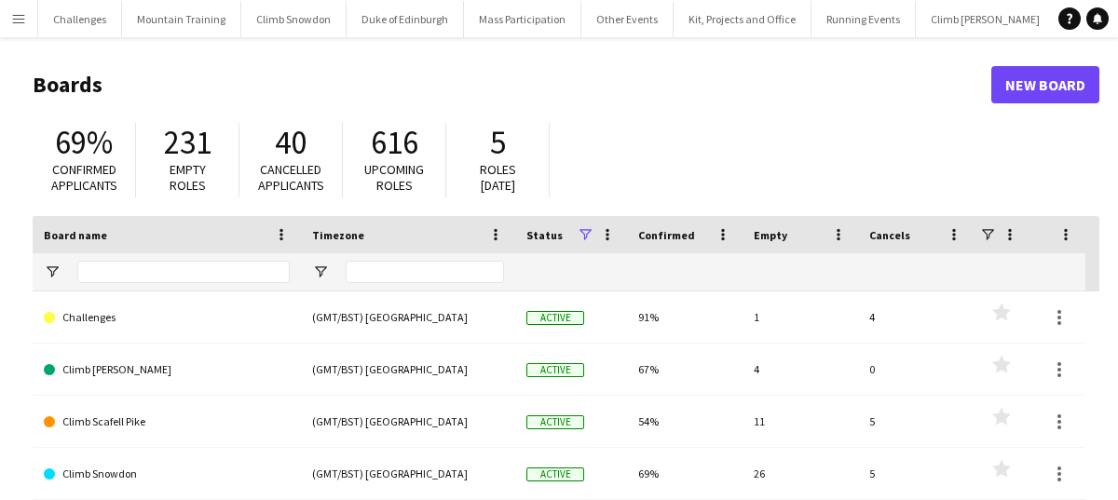
click at [20, 23] on app-icon "Menu" at bounding box center [18, 18] width 15 height 15
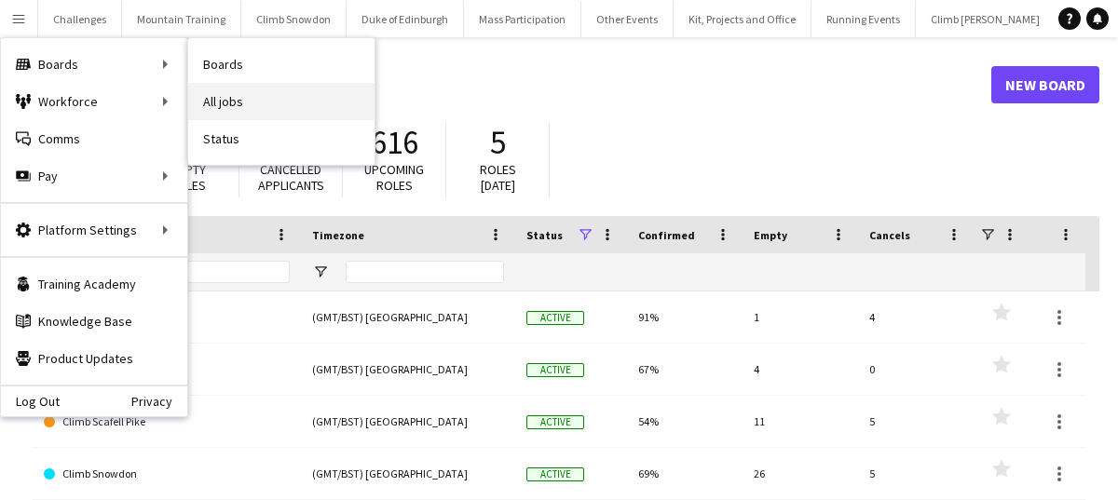
click at [256, 111] on link "All jobs" at bounding box center [281, 101] width 186 height 37
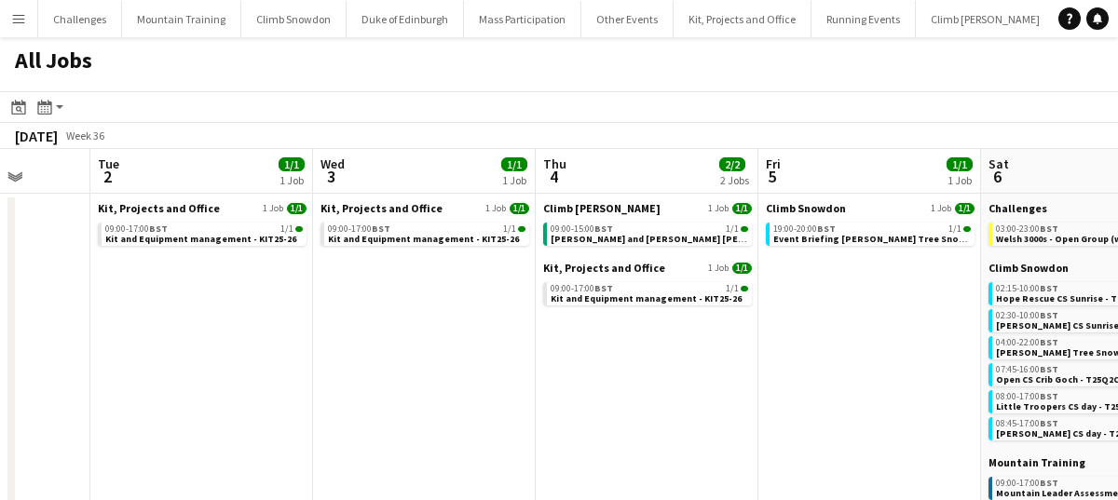
scroll to position [26, 0]
